Goal: Transaction & Acquisition: Obtain resource

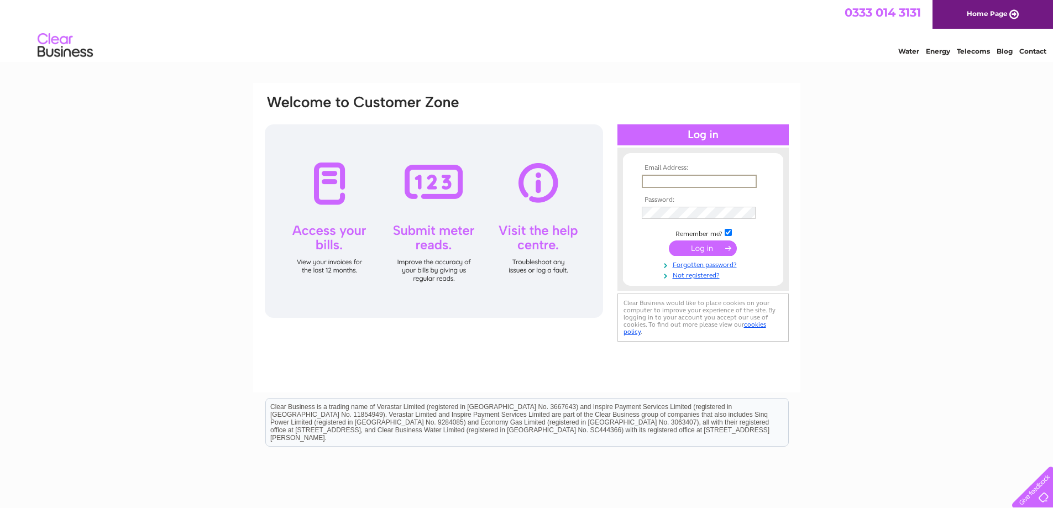
drag, startPoint x: 655, startPoint y: 179, endPoint x: 671, endPoint y: 190, distance: 19.2
click at [655, 179] on input "text" at bounding box center [699, 181] width 115 height 13
type input "pwatt439@btinternet.com"
click at [711, 245] on input "submit" at bounding box center [703, 246] width 68 height 15
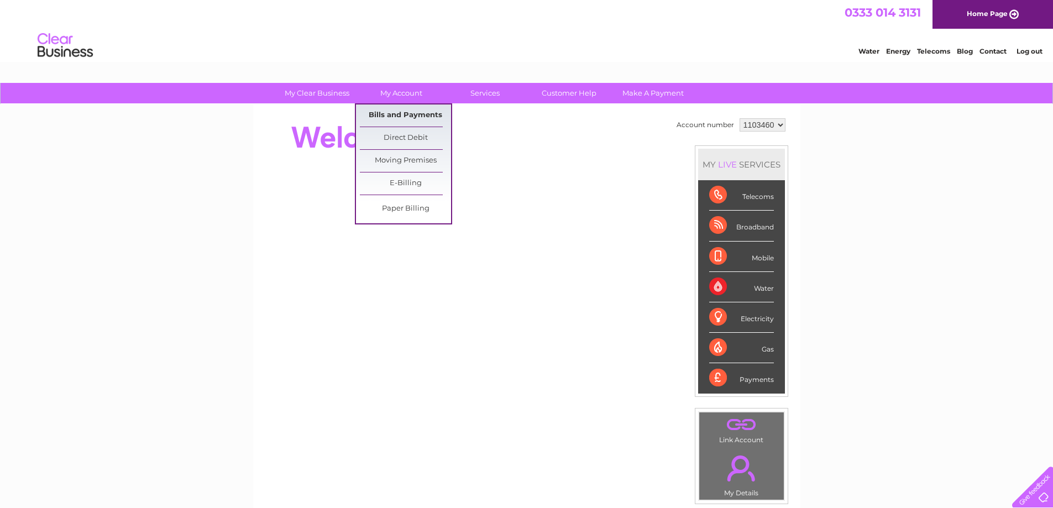
click at [392, 112] on link "Bills and Payments" at bounding box center [405, 116] width 91 height 22
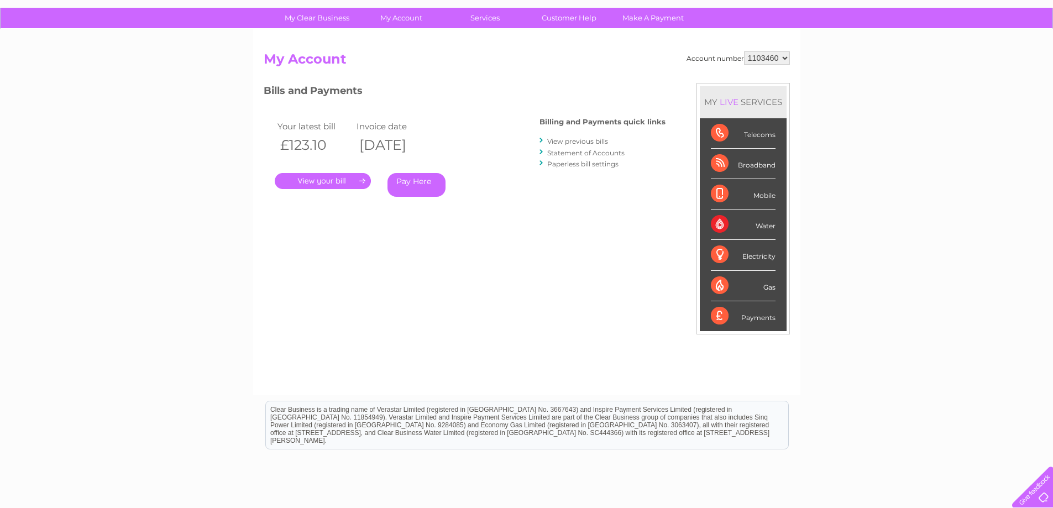
scroll to position [55, 0]
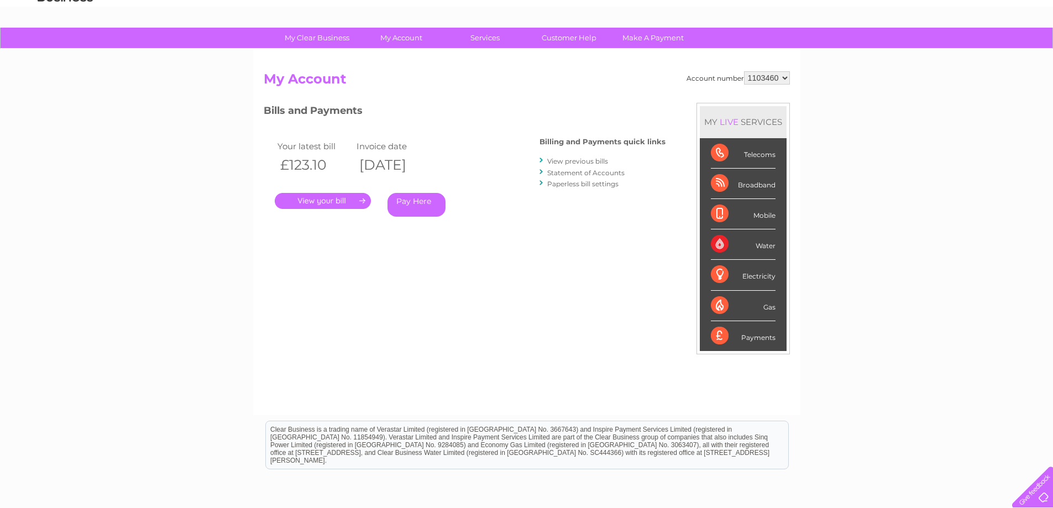
click at [576, 159] on link "View previous bills" at bounding box center [577, 161] width 61 height 8
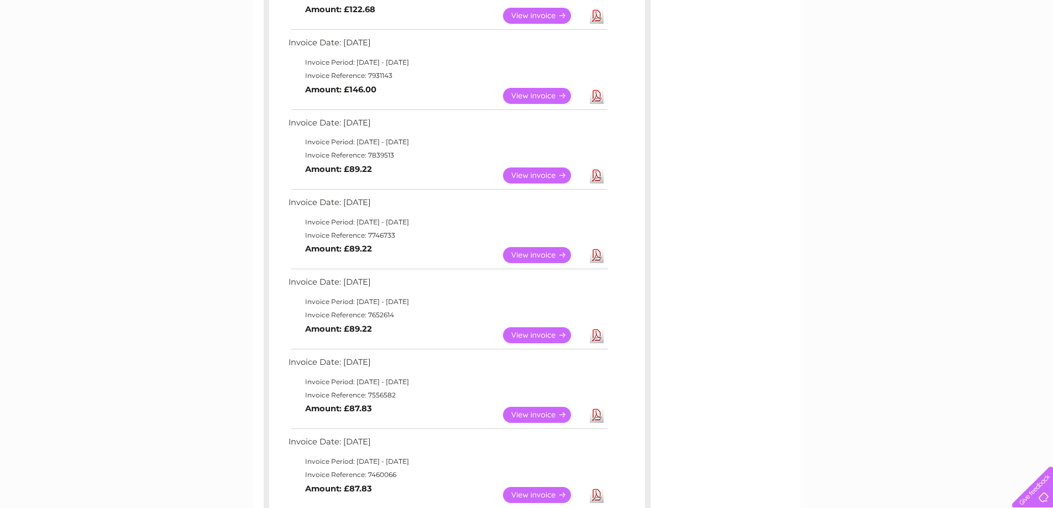
scroll to position [387, 0]
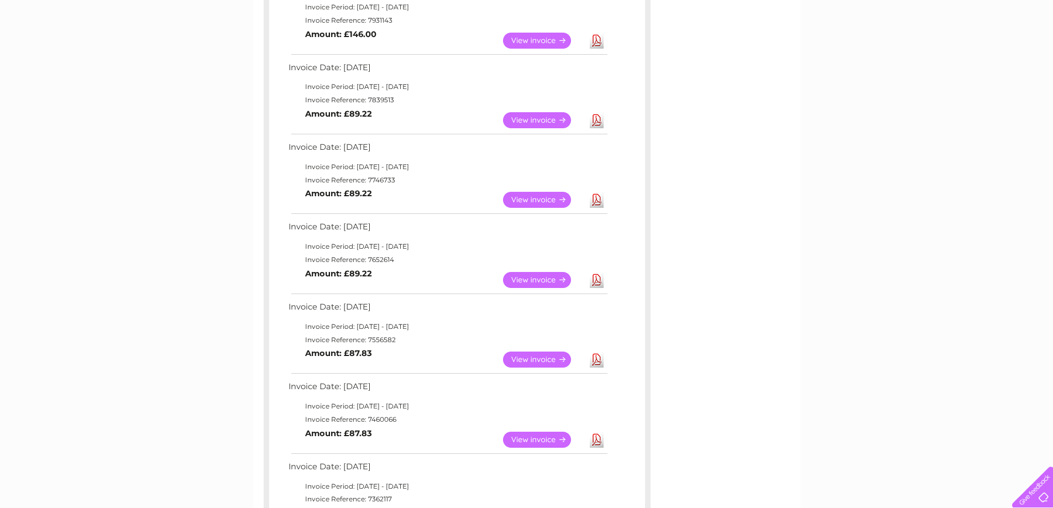
click at [544, 433] on link "View" at bounding box center [543, 440] width 81 height 16
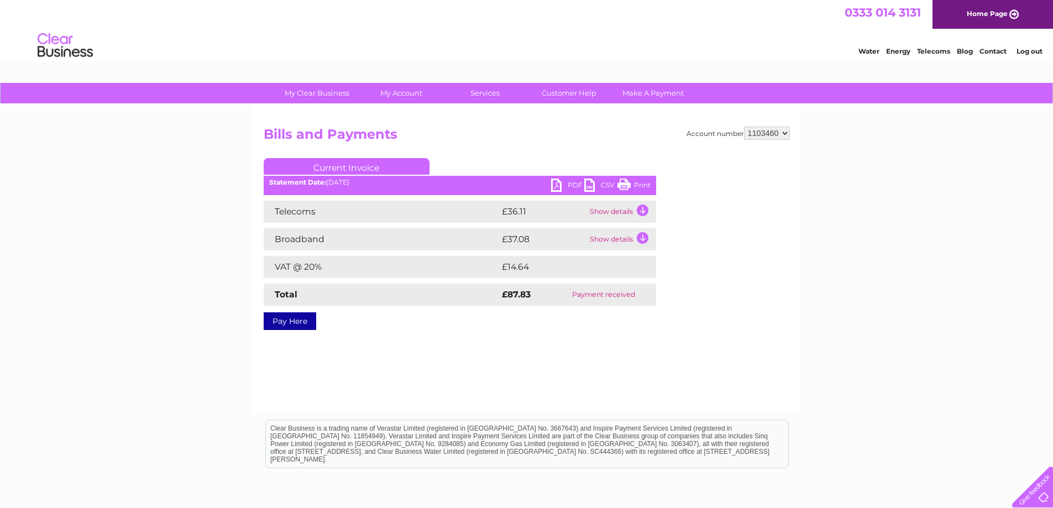
click at [570, 182] on link "PDF" at bounding box center [567, 187] width 33 height 16
click at [575, 185] on link "PDF" at bounding box center [567, 187] width 33 height 16
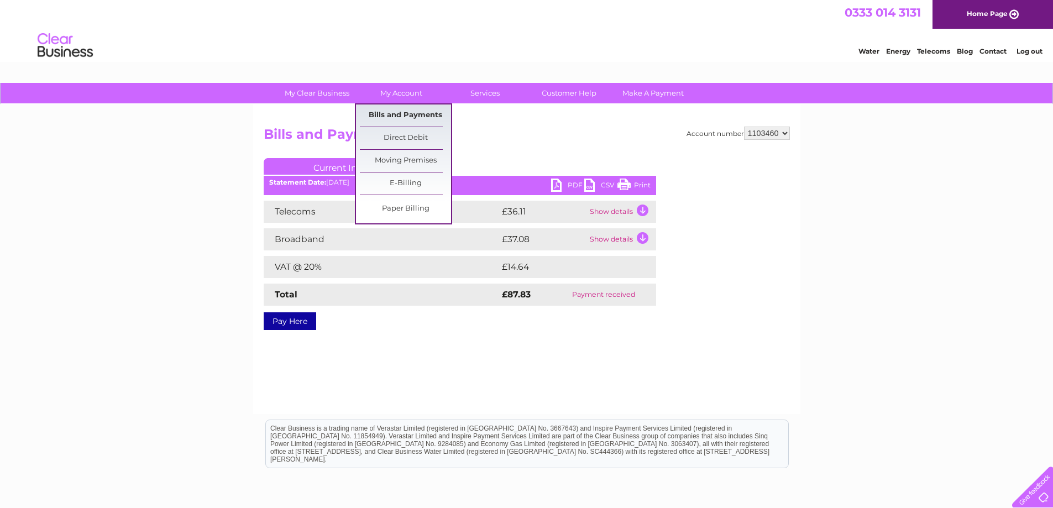
click at [395, 113] on link "Bills and Payments" at bounding box center [405, 116] width 91 height 22
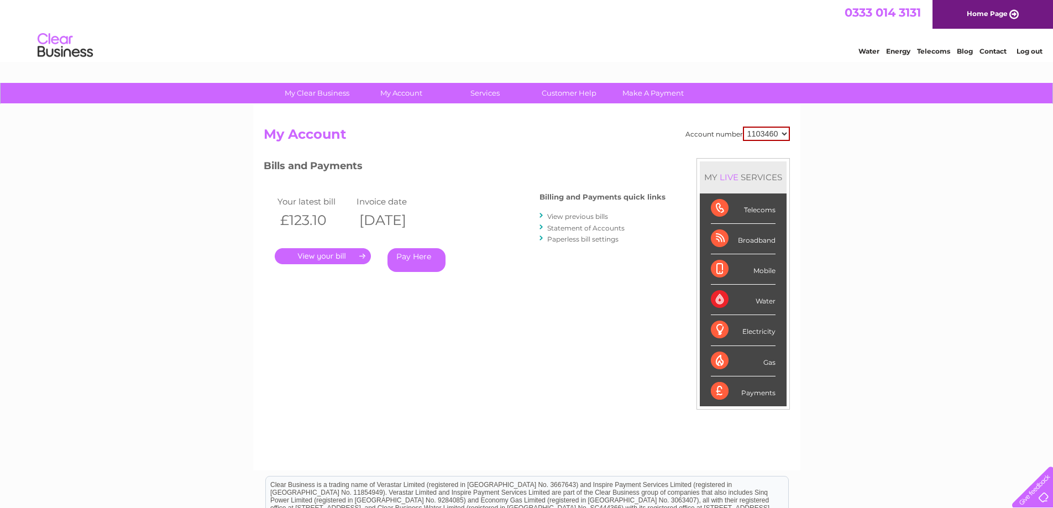
click at [498, 240] on div "Your latest bill Invoice date £123.10 [DATE] . Pay Here" at bounding box center [385, 235] width 243 height 105
click at [557, 215] on link "View previous bills" at bounding box center [577, 216] width 61 height 8
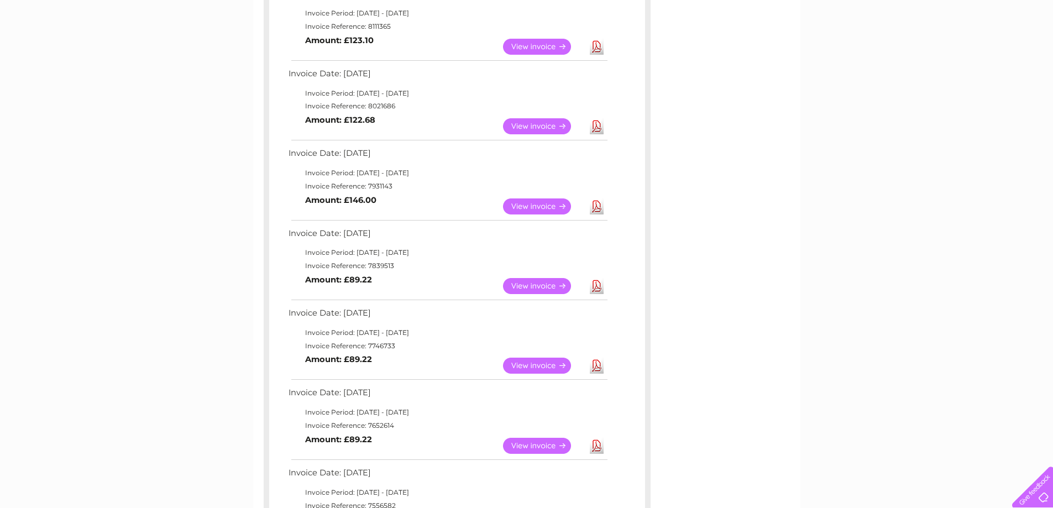
scroll to position [276, 0]
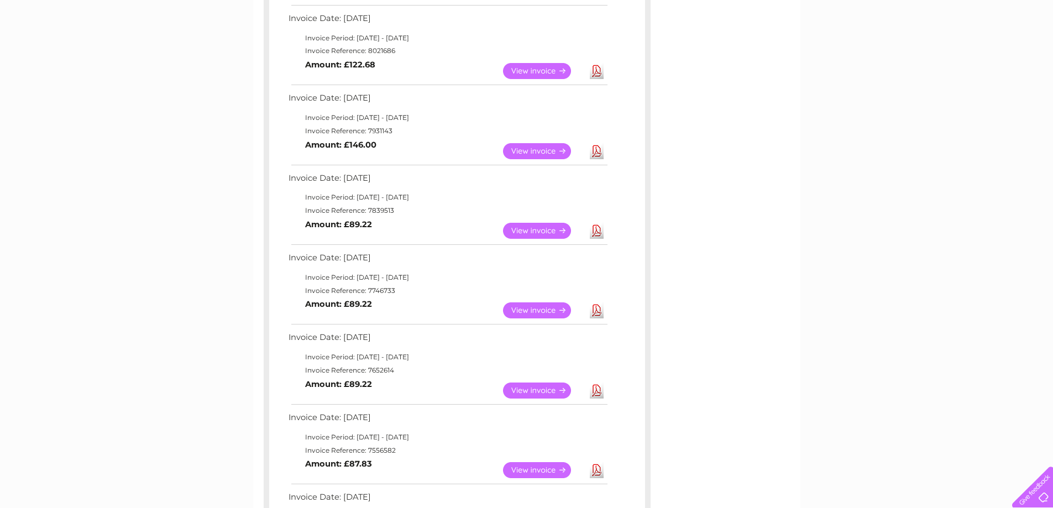
click at [597, 467] on link "Download" at bounding box center [597, 470] width 14 height 16
click at [596, 389] on link "Download" at bounding box center [597, 391] width 14 height 16
click at [528, 309] on link "View" at bounding box center [543, 310] width 81 height 16
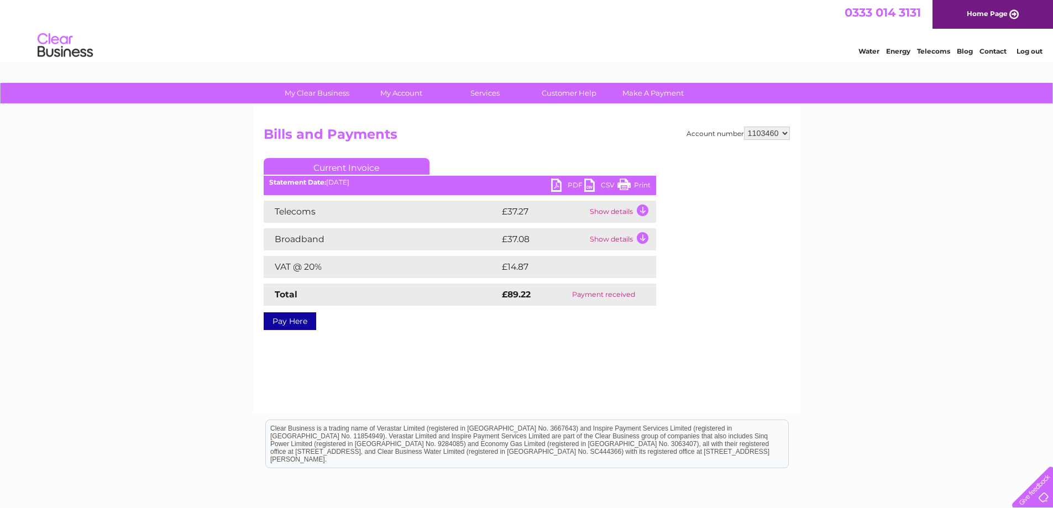
click at [570, 182] on link "PDF" at bounding box center [567, 187] width 33 height 16
